Goal: Information Seeking & Learning: Get advice/opinions

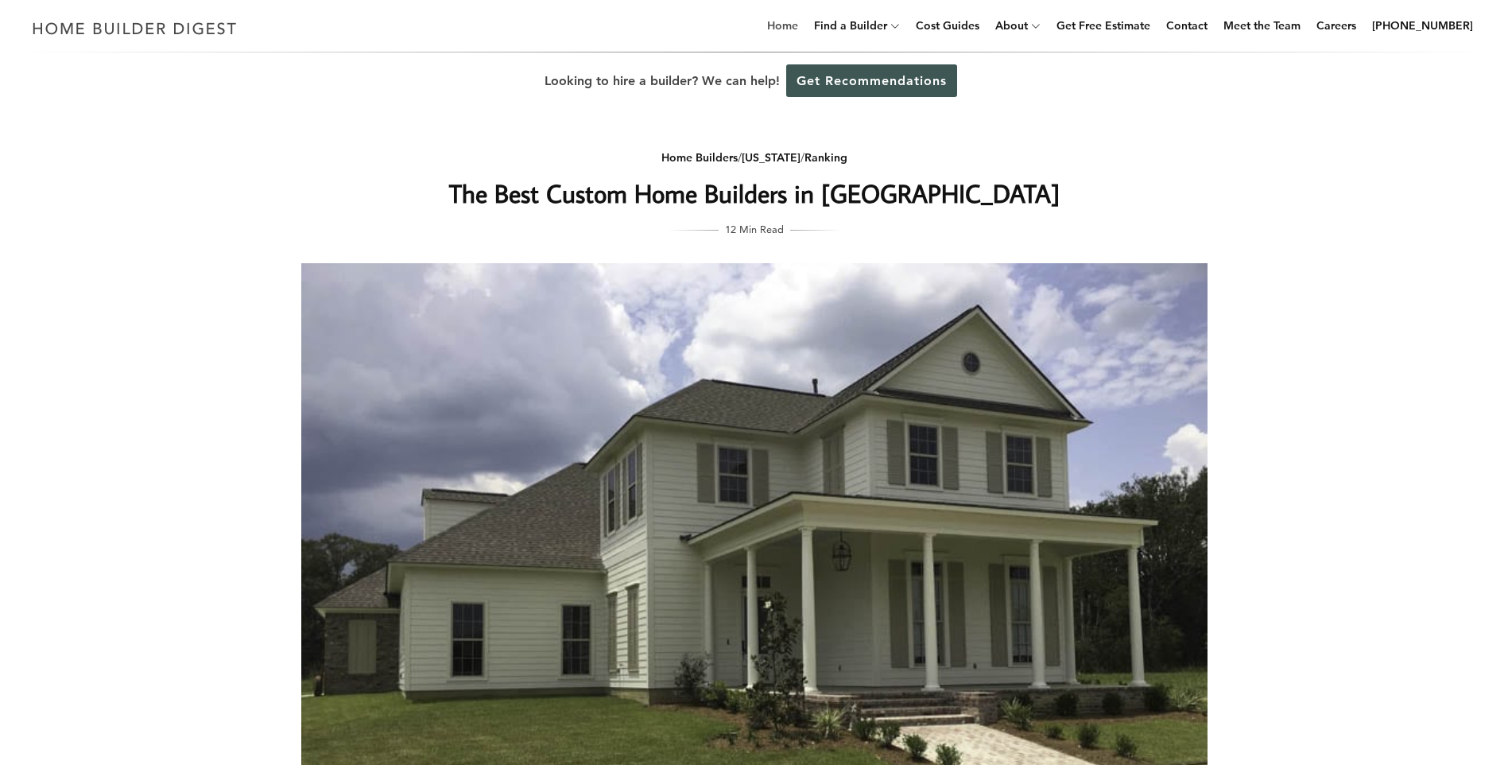
click at [797, 26] on link "Home" at bounding box center [783, 25] width 44 height 51
click at [841, 78] on link "Get Recommendations" at bounding box center [871, 80] width 171 height 33
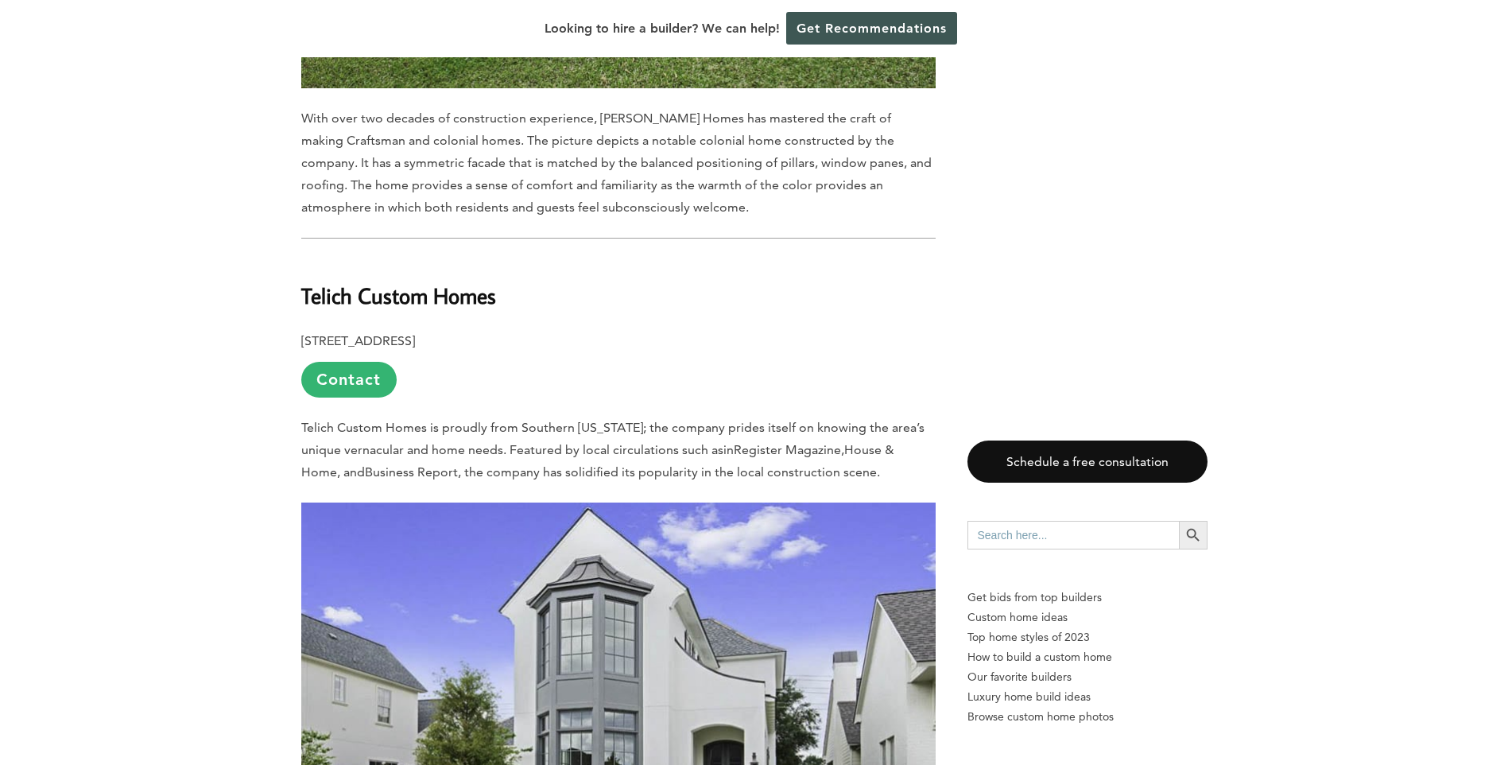
scroll to position [8983, 0]
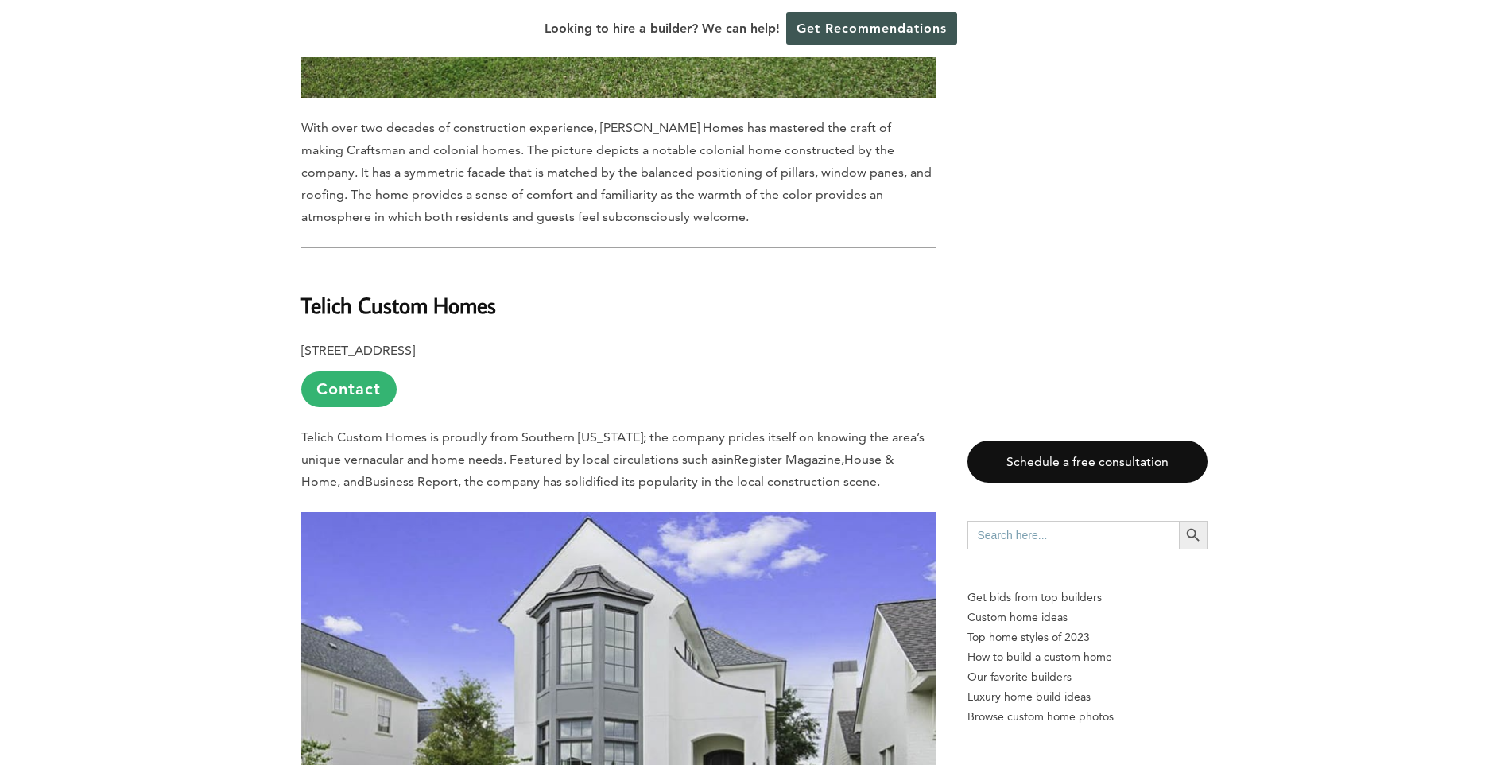
click at [612, 529] on img at bounding box center [618, 723] width 634 height 423
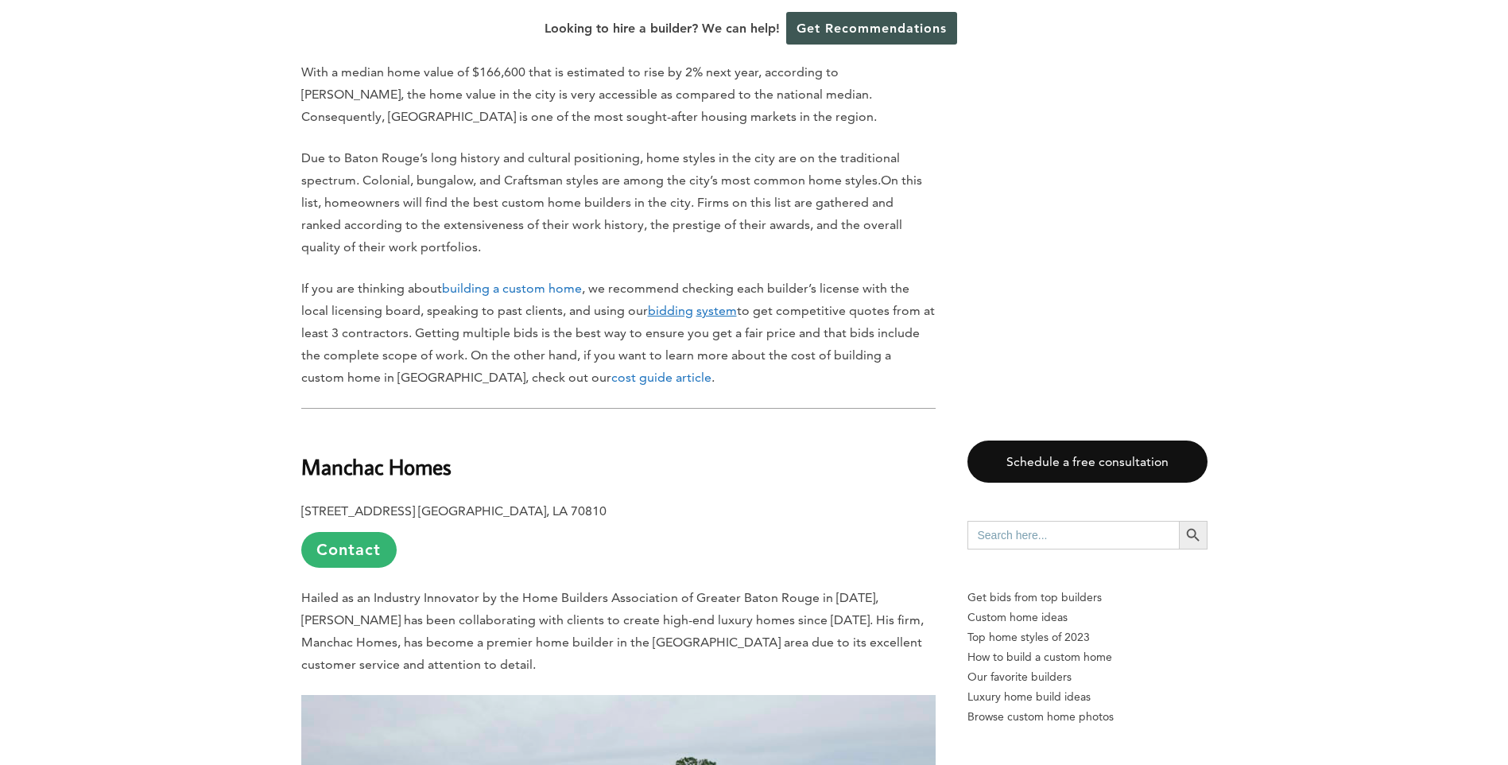
scroll to position [874, 0]
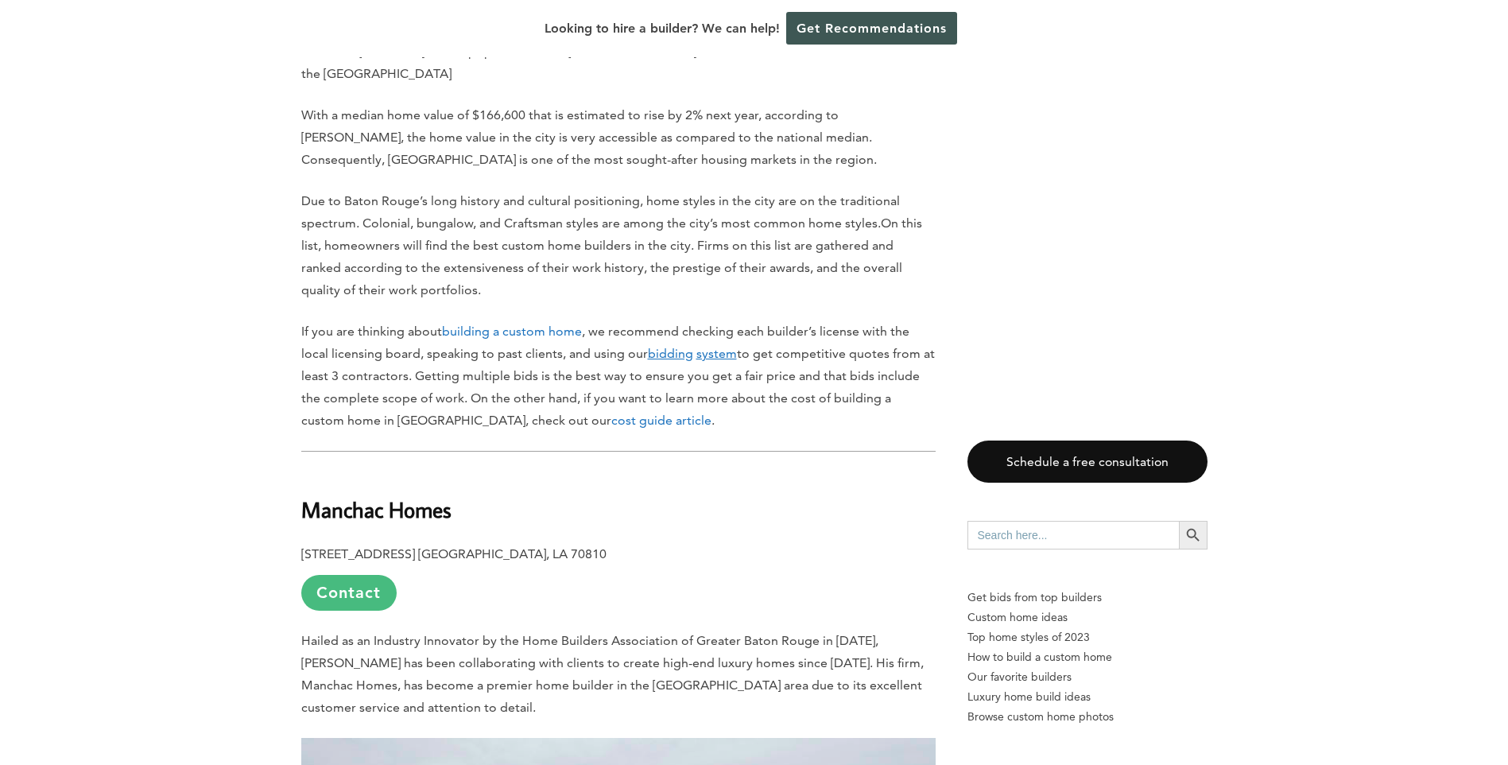
click at [339, 575] on link "Contact" at bounding box center [348, 593] width 95 height 36
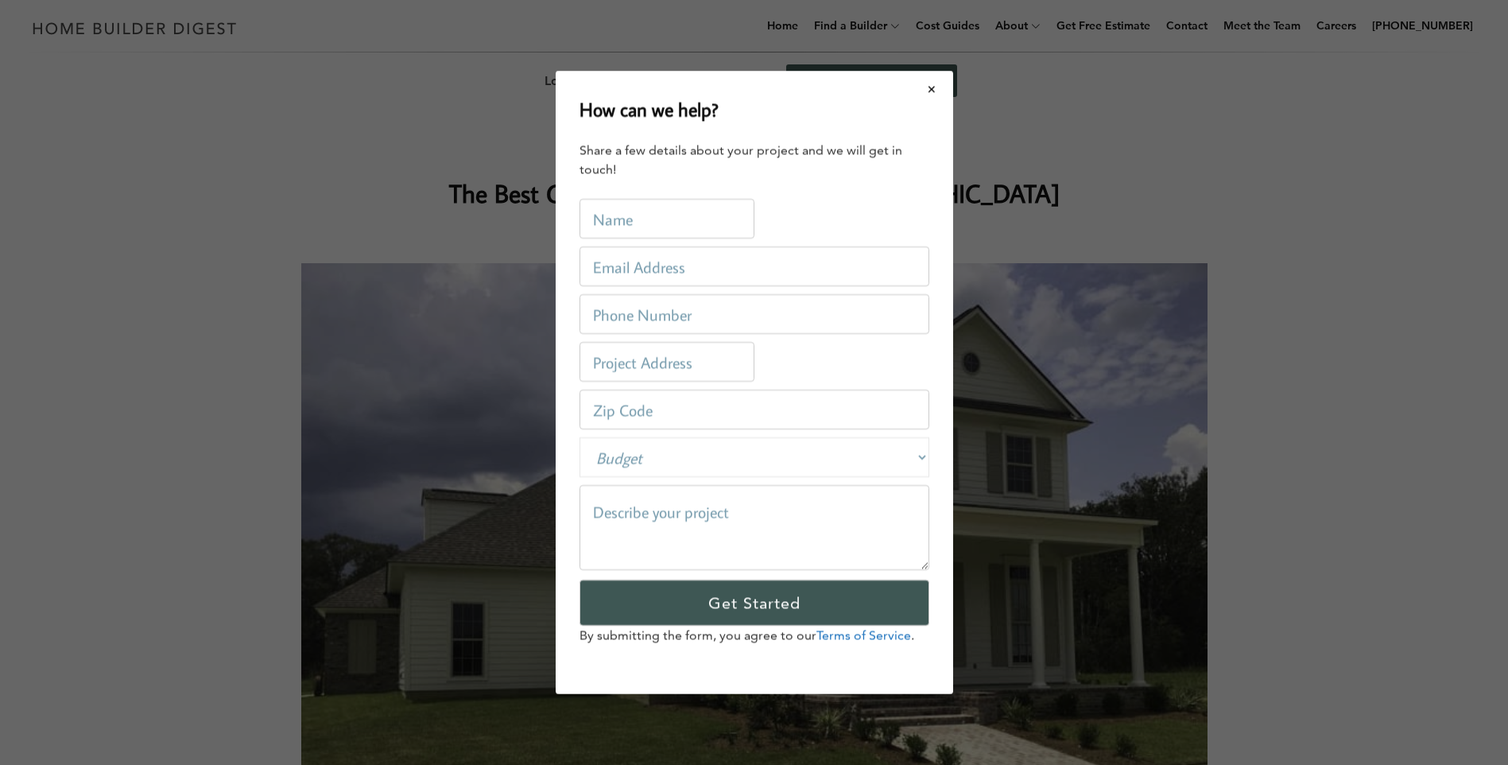
scroll to position [0, 0]
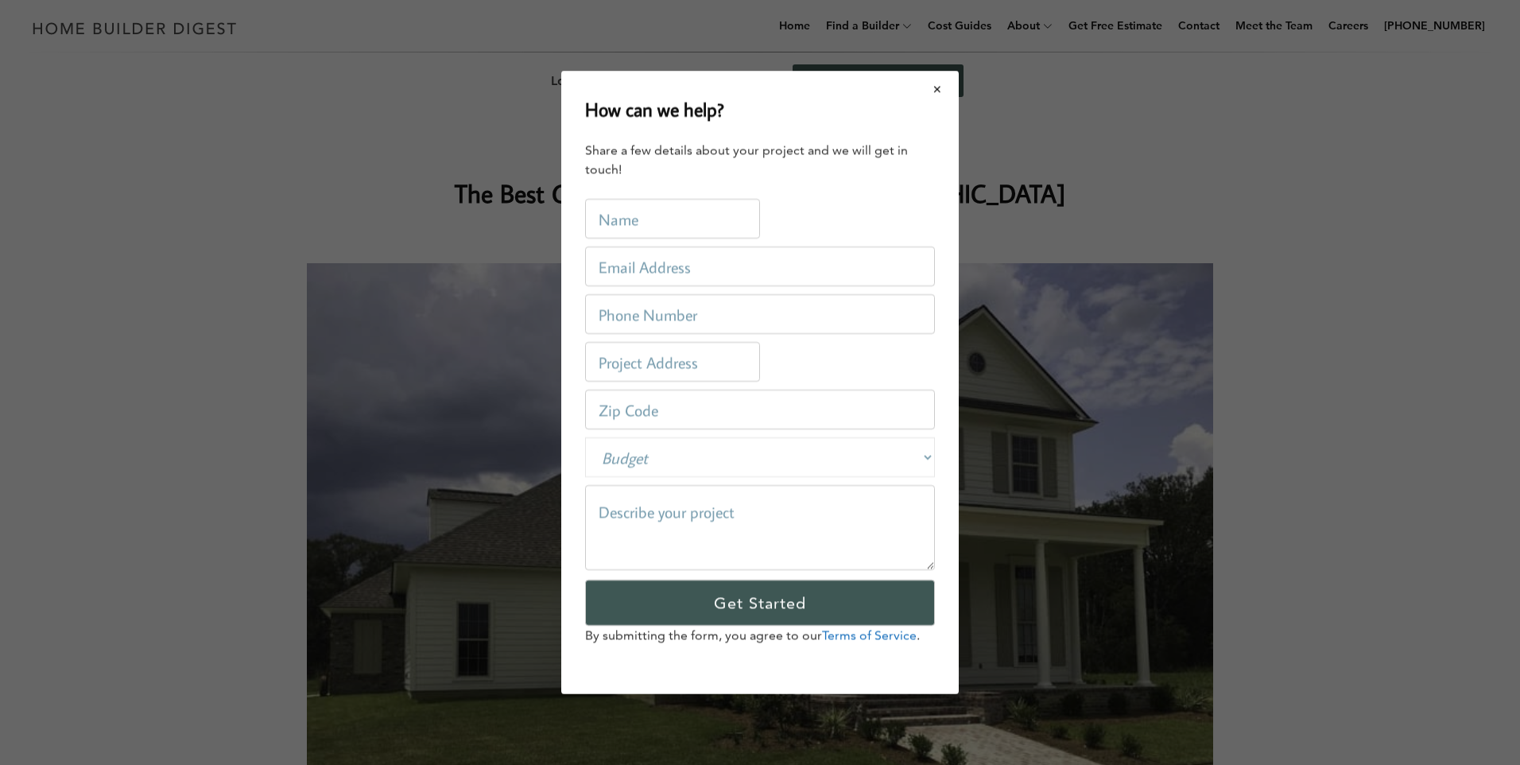
click at [935, 89] on button "Close modal" at bounding box center [938, 88] width 42 height 33
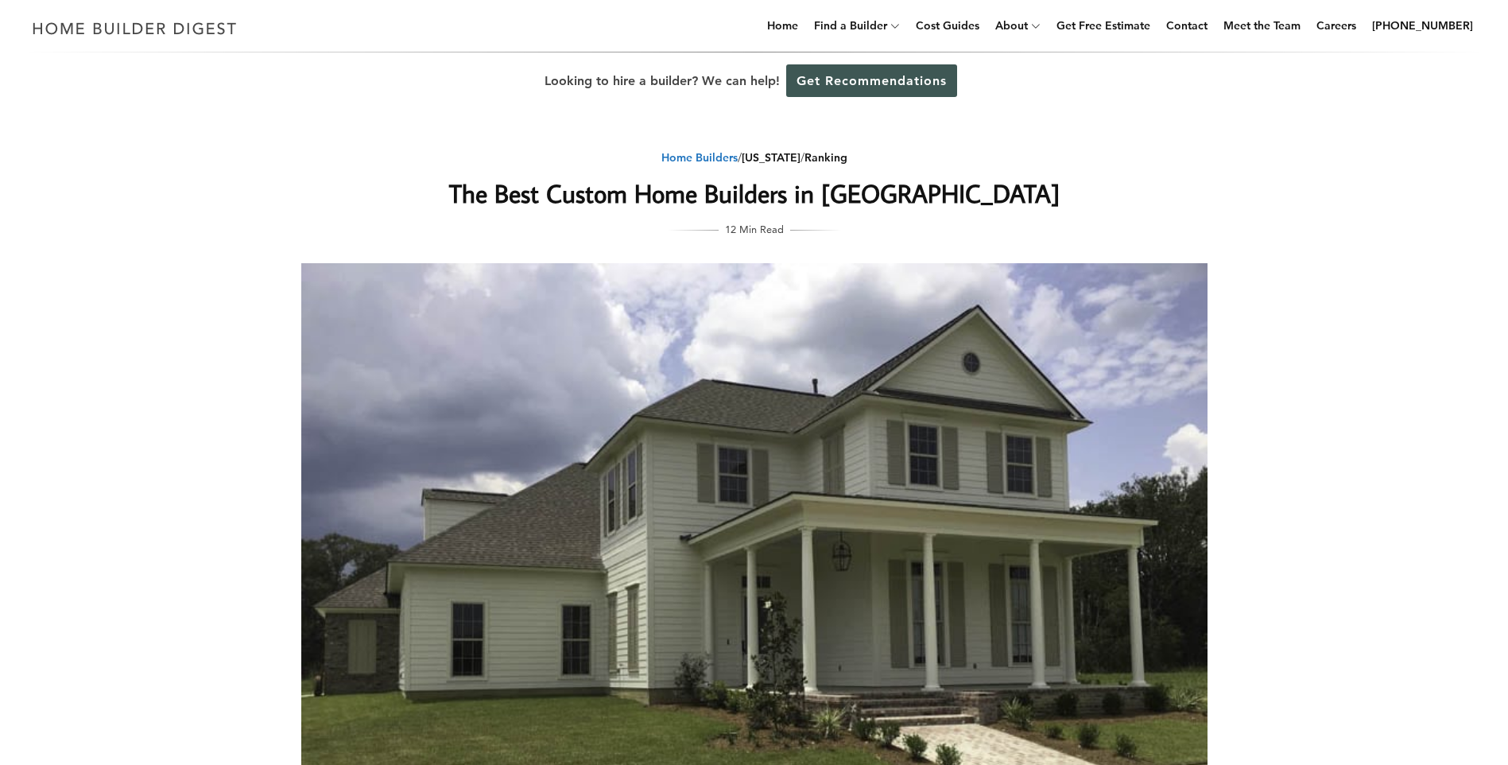
click at [694, 155] on link "Home Builders" at bounding box center [699, 157] width 76 height 14
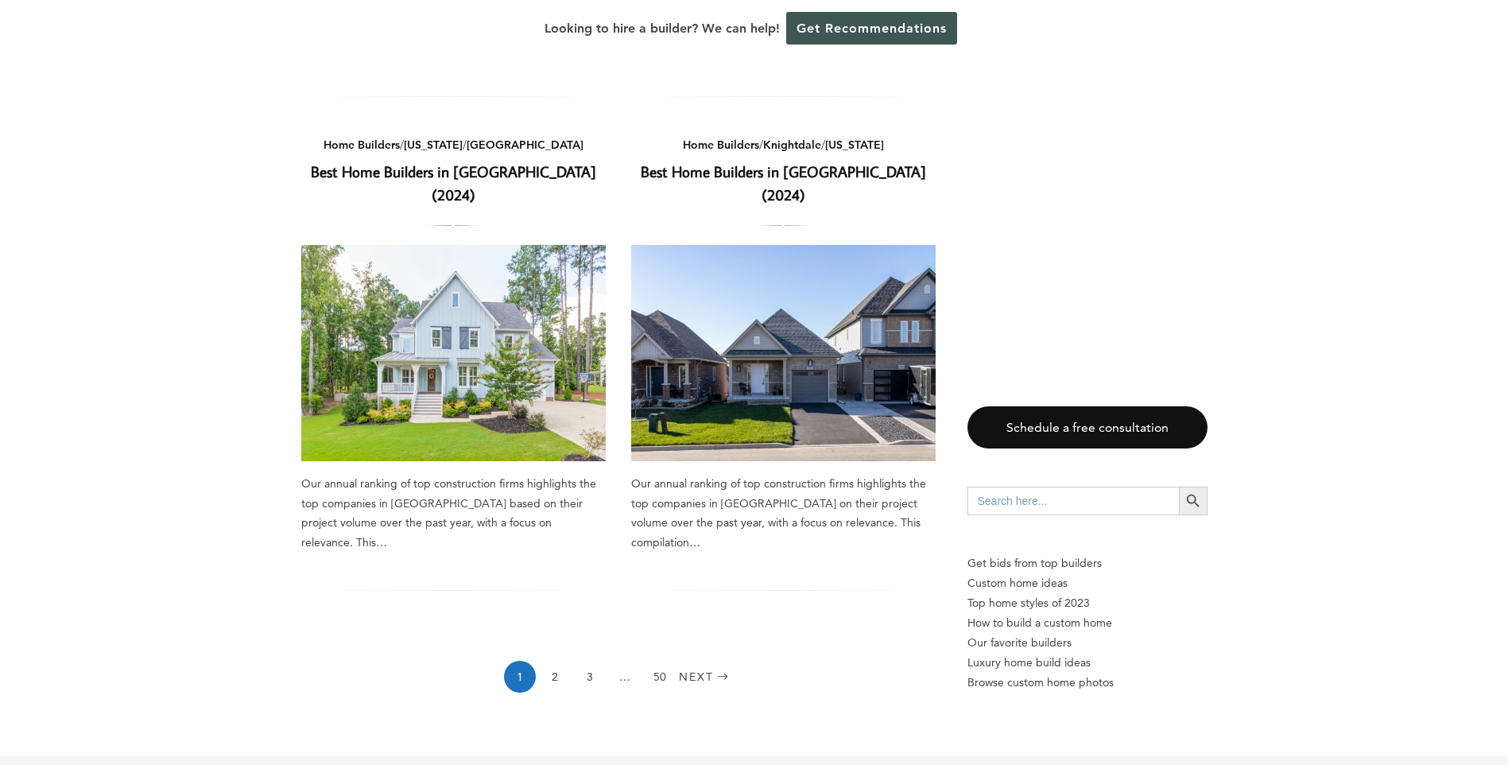
scroll to position [1669, 0]
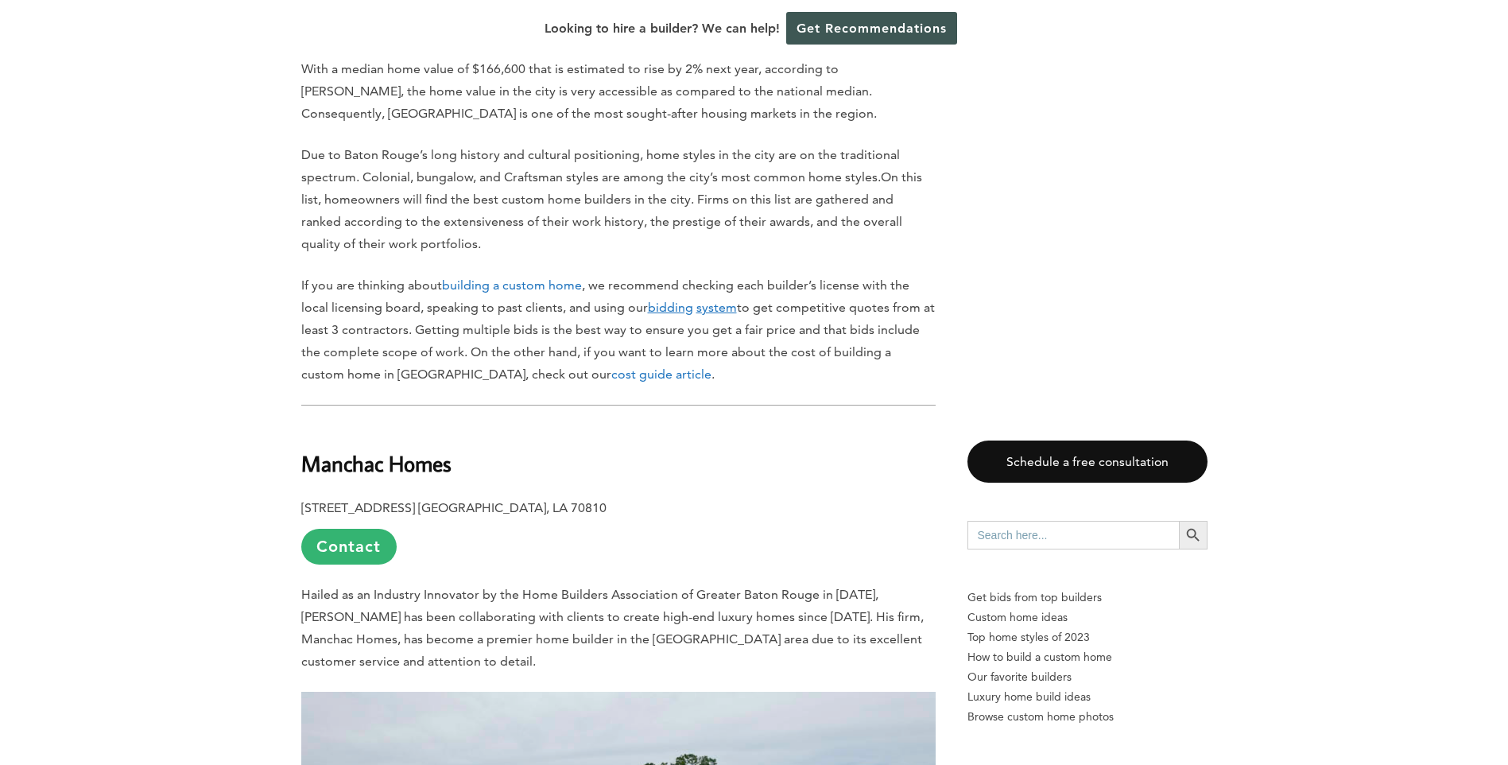
scroll to position [1113, 0]
